Goal: Task Accomplishment & Management: Manage account settings

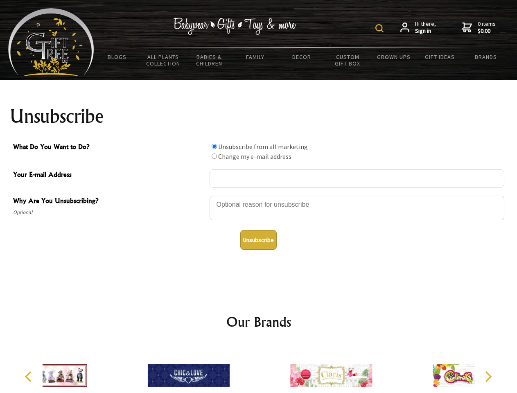
click at [381, 28] on img at bounding box center [379, 28] width 8 height 8
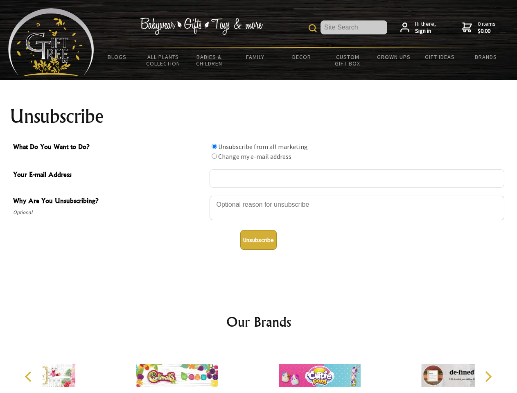
click at [259, 195] on div at bounding box center [357, 209] width 295 height 29
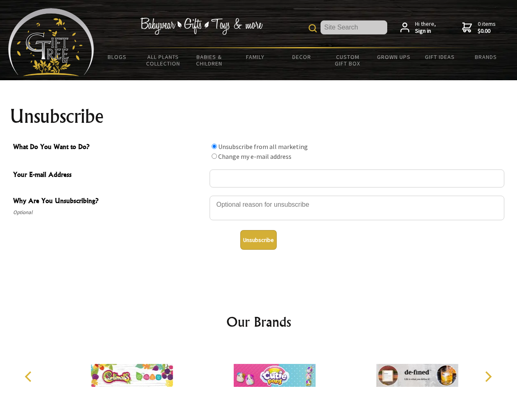
click at [214, 146] on input "What Do You Want to Do?" at bounding box center [214, 146] width 5 height 5
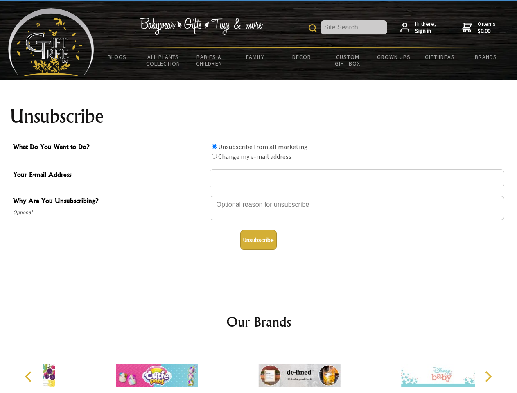
click at [214, 156] on input "What Do You Want to Do?" at bounding box center [214, 155] width 5 height 5
radio input "true"
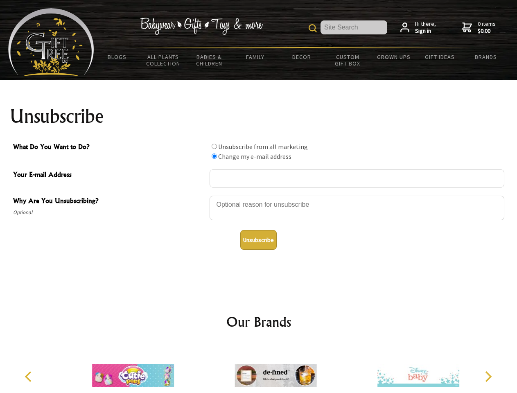
click at [258, 240] on button "Unsubscribe" at bounding box center [258, 240] width 36 height 20
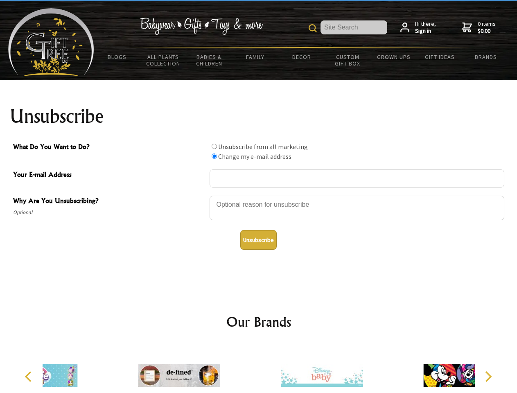
click at [281, 369] on img at bounding box center [322, 375] width 82 height 61
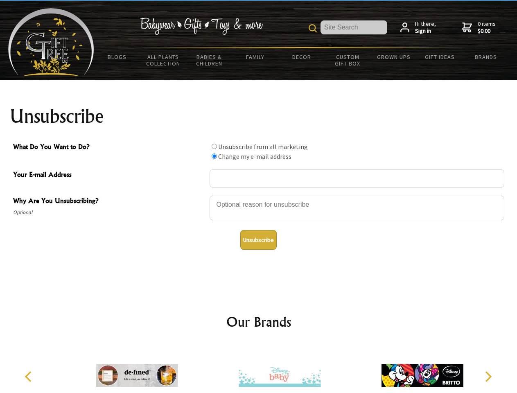
click at [29, 377] on icon "Previous" at bounding box center [29, 376] width 11 height 11
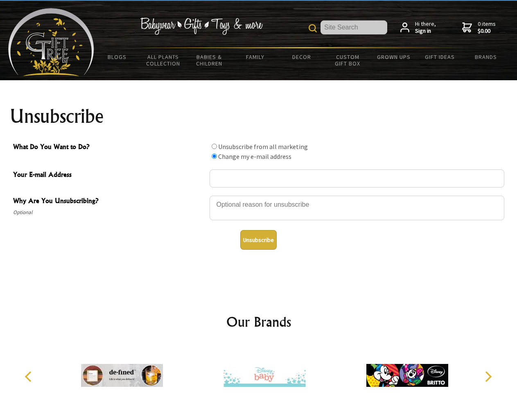
click at [488, 377] on icon "Next" at bounding box center [487, 376] width 11 height 11
